Goal: Information Seeking & Learning: Check status

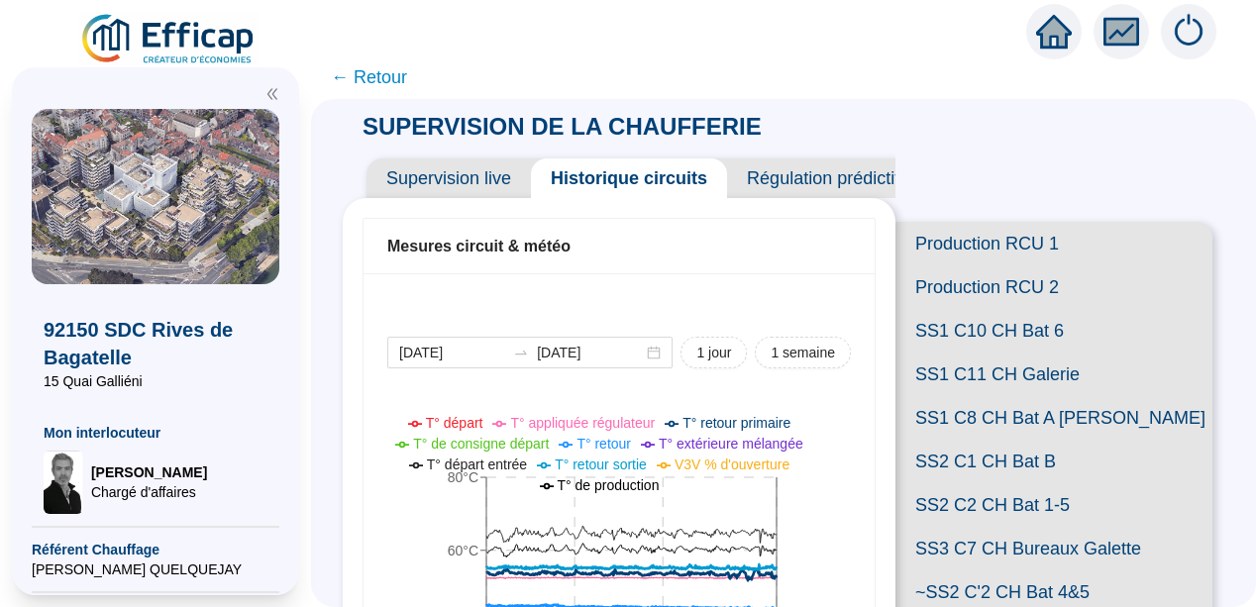
click at [460, 178] on span "Supervision live" at bounding box center [448, 178] width 164 height 40
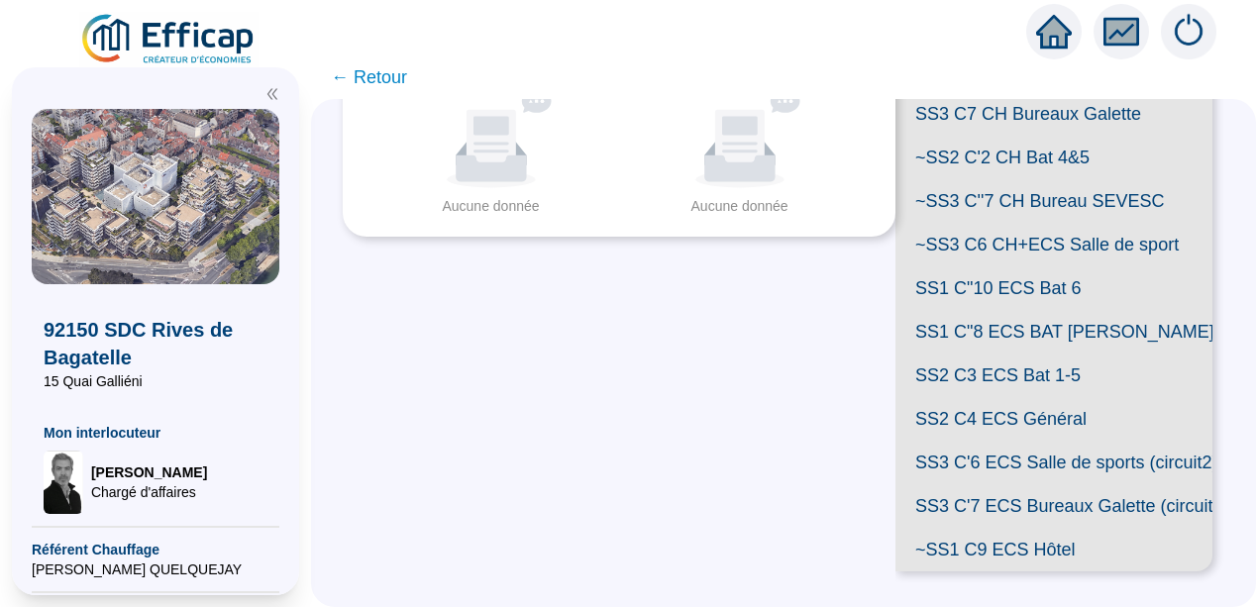
scroll to position [464, 0]
click at [1044, 354] on span "SS1 C"8 ECS BAT [PERSON_NAME]" at bounding box center [1053, 332] width 317 height 44
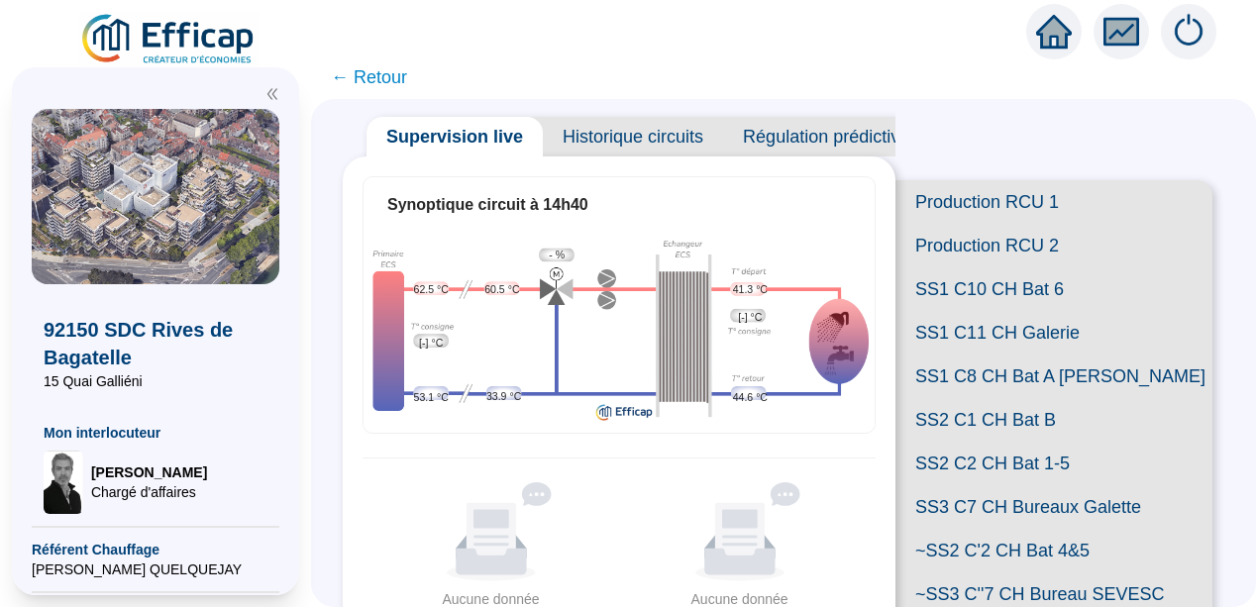
scroll to position [41, 0]
click at [640, 134] on span "Historique circuits" at bounding box center [633, 138] width 180 height 40
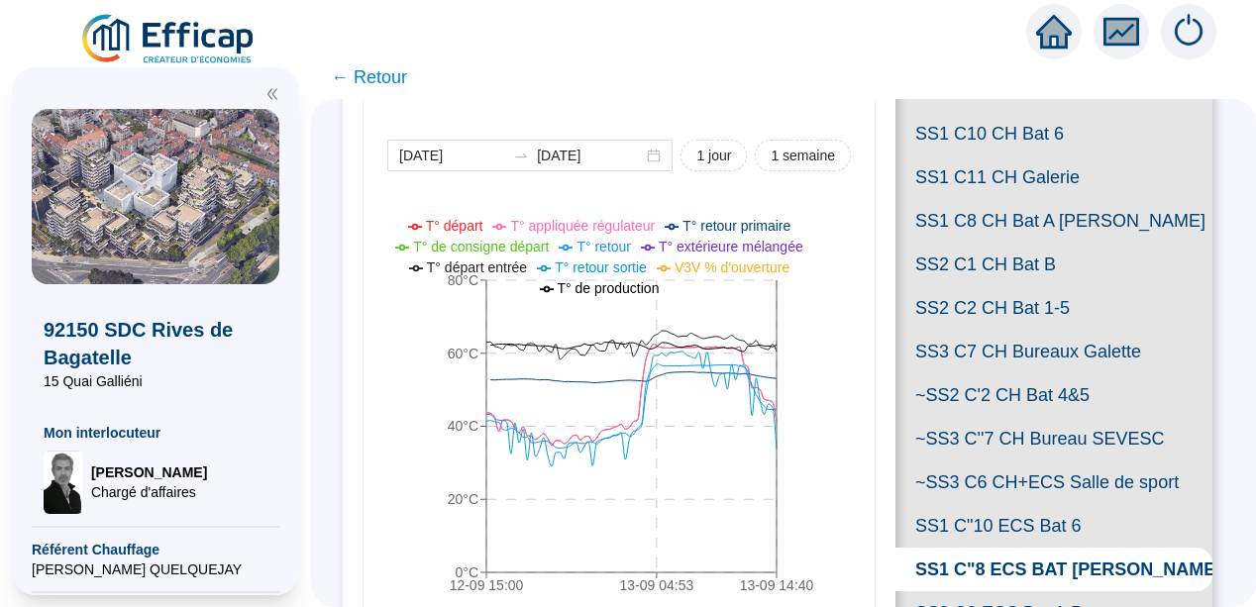
scroll to position [199, 0]
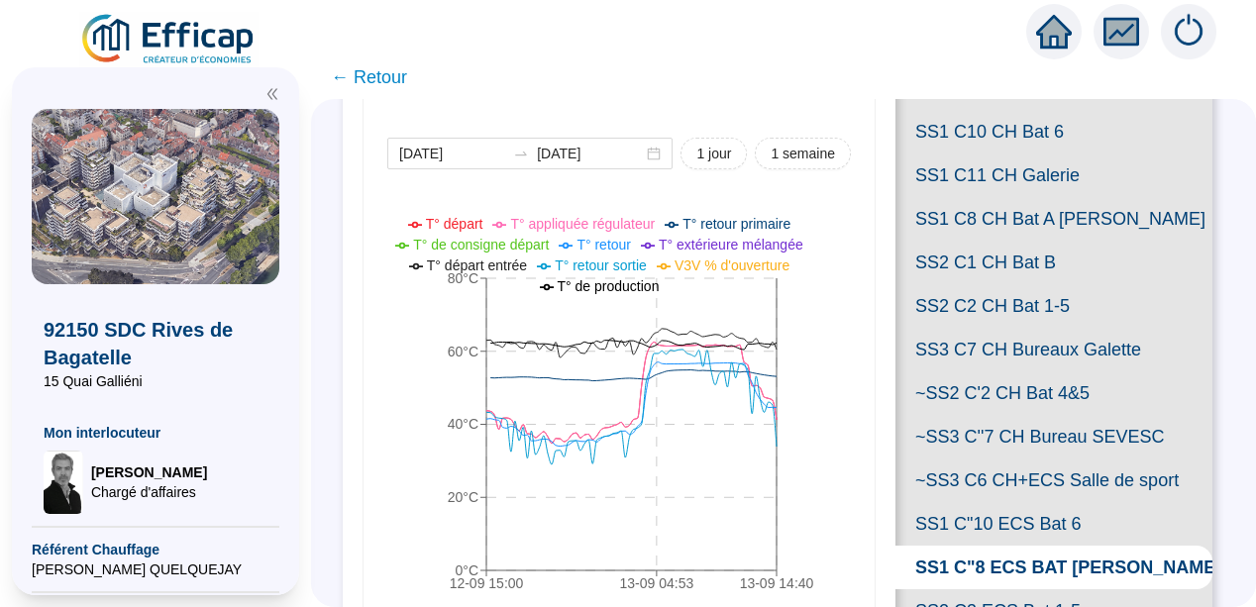
click at [433, 458] on icon "12-09 15:[PHONE_NUMBER]:[PHONE_NUMBER]:40 0°C 20°C 40°C 60°C 80°C" at bounding box center [604, 407] width 434 height 396
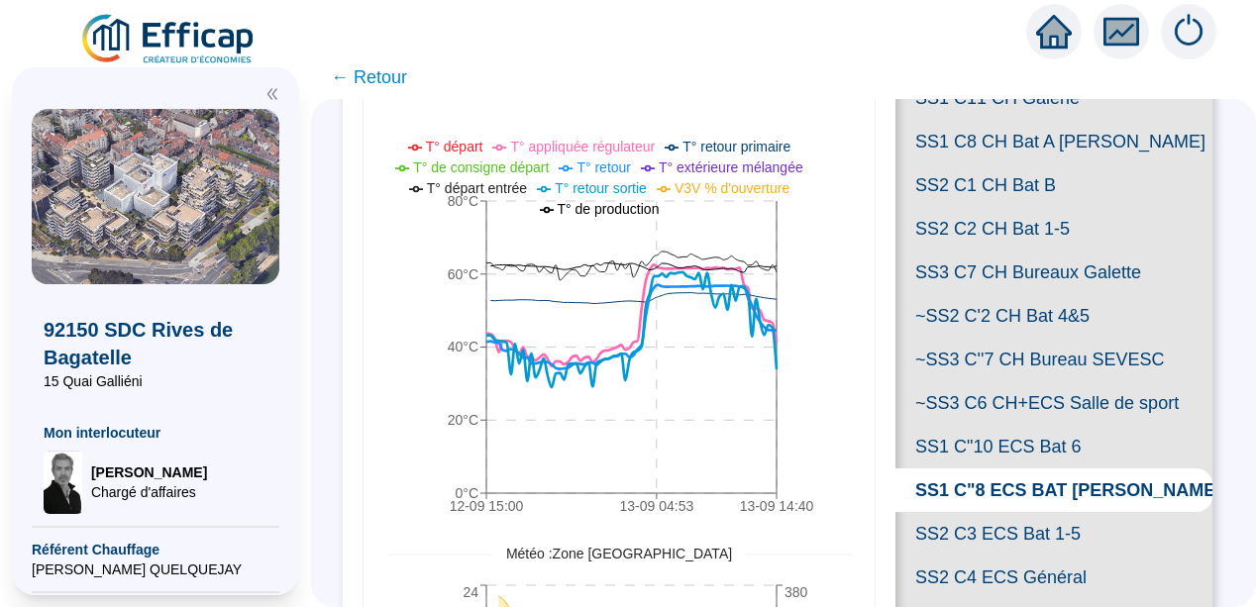
scroll to position [278, 0]
